Goal: Browse casually

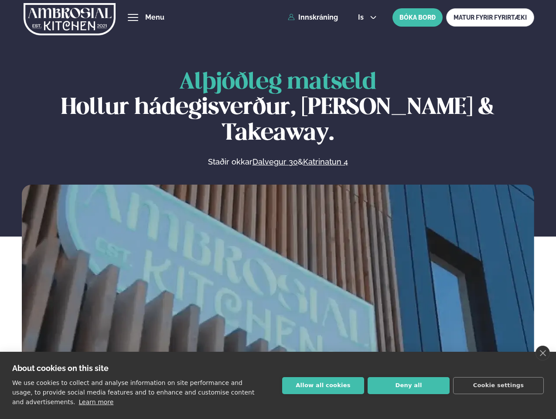
click at [542, 353] on link "close" at bounding box center [543, 352] width 14 height 15
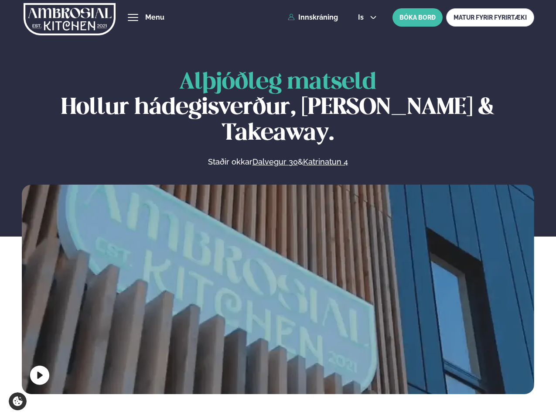
click at [133, 17] on span "hamburger" at bounding box center [133, 18] width 8 height 8
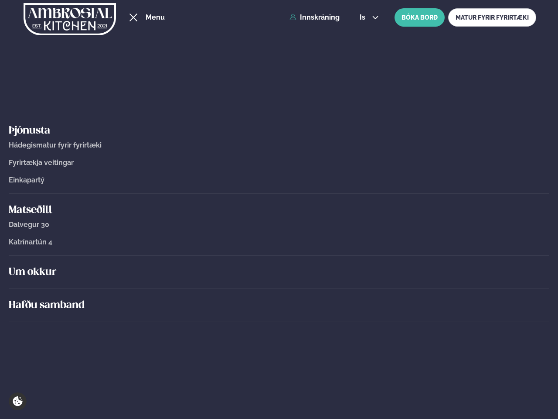
click at [366, 17] on span "is" at bounding box center [364, 17] width 8 height 7
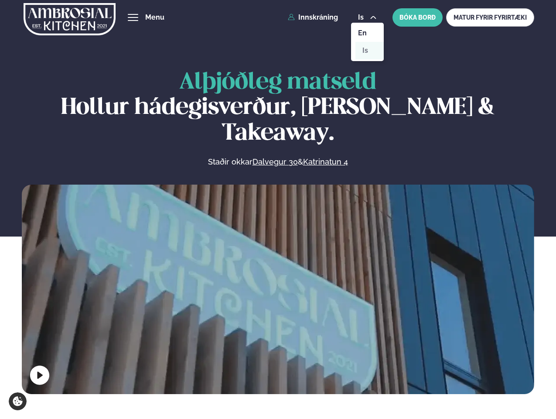
click at [278, 287] on video at bounding box center [278, 312] width 512 height 256
